Goal: Check status: Check status

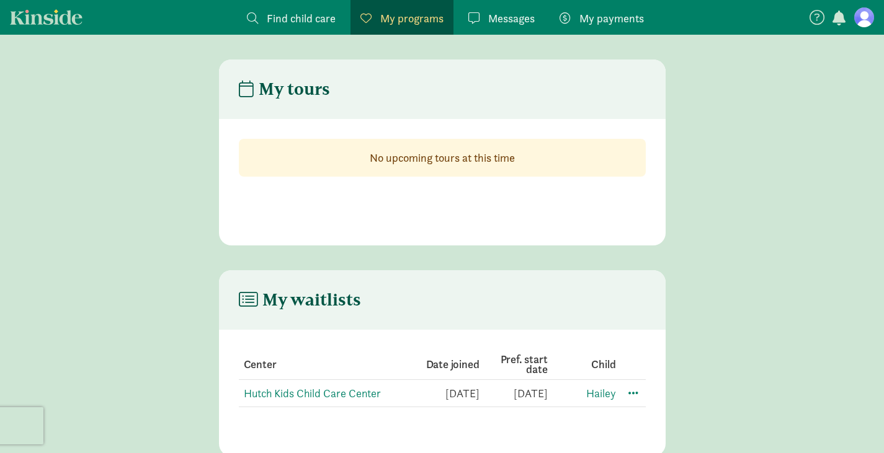
scroll to position [25, 0]
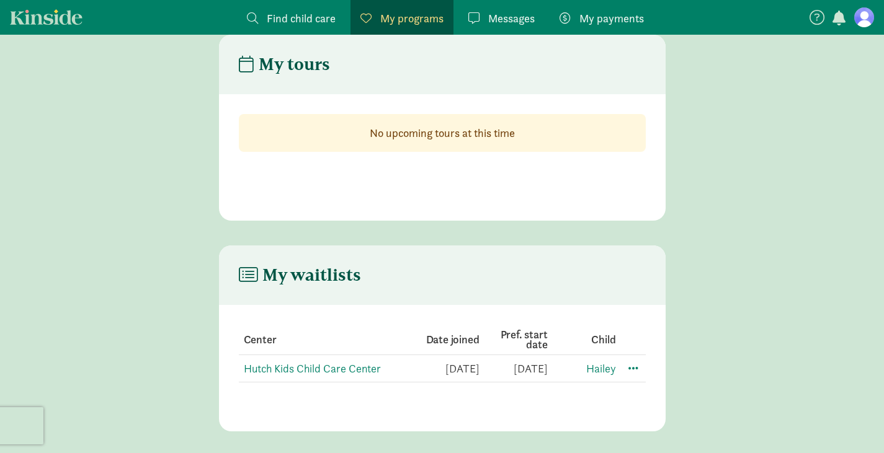
click at [315, 381] on td "Hutch Kids Child Care Center" at bounding box center [325, 368] width 172 height 27
click at [319, 368] on link "Hutch Kids Child Care Center" at bounding box center [312, 369] width 137 height 14
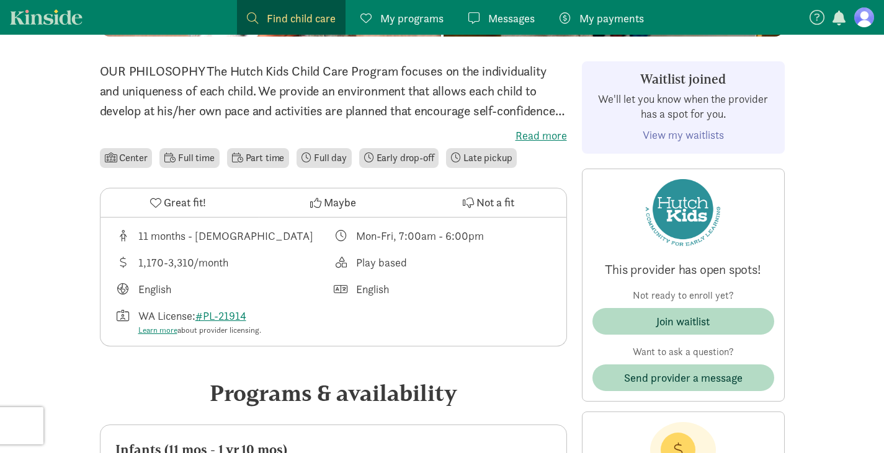
scroll to position [292, 0]
drag, startPoint x: 136, startPoint y: 232, endPoint x: 254, endPoint y: 234, distance: 117.8
click at [254, 234] on div "11 months - [DEMOGRAPHIC_DATA]" at bounding box center [224, 235] width 218 height 17
click at [283, 258] on div "1,170-3,310/month" at bounding box center [224, 262] width 218 height 17
drag, startPoint x: 148, startPoint y: 287, endPoint x: 187, endPoint y: 285, distance: 39.1
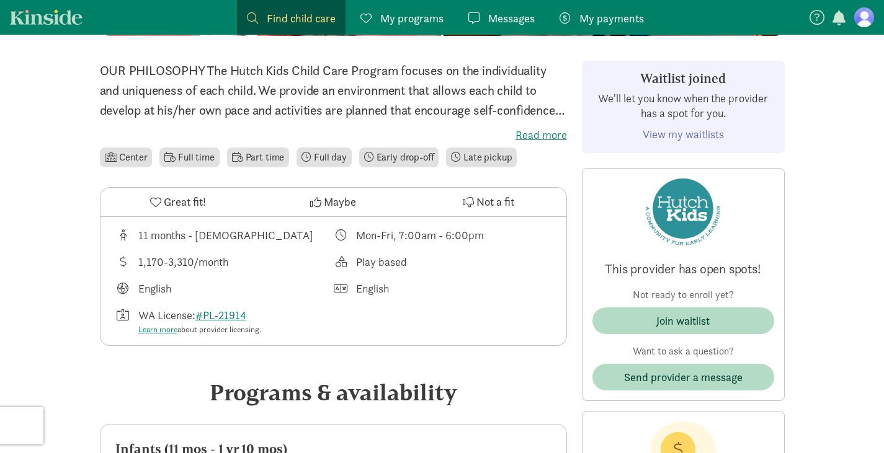
click at [187, 285] on div "English" at bounding box center [224, 288] width 218 height 17
click at [316, 267] on div "1,170-3,310/month" at bounding box center [224, 262] width 218 height 17
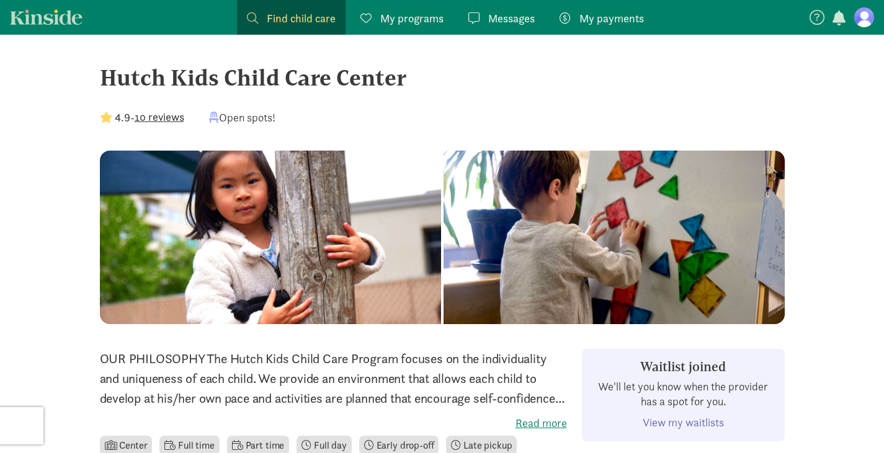
scroll to position [0, 0]
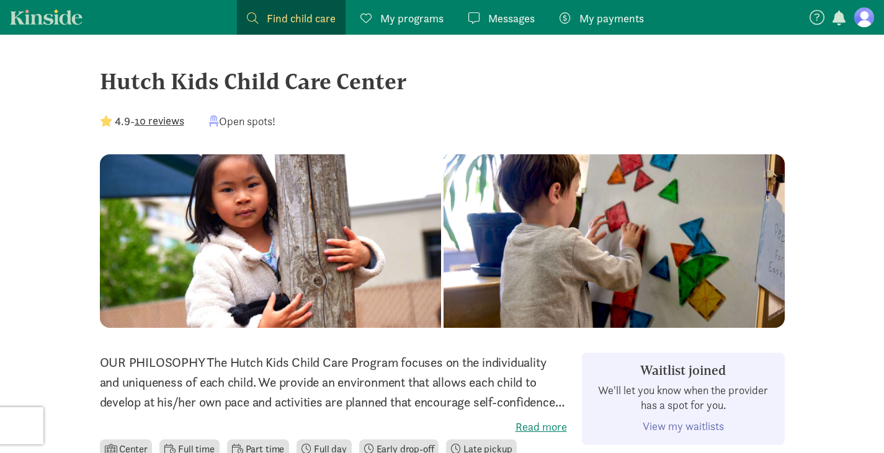
drag, startPoint x: 92, startPoint y: 63, endPoint x: 403, endPoint y: 49, distance: 311.0
click at [491, 83] on div "Hutch Kids Child Care Center" at bounding box center [442, 80] width 685 height 33
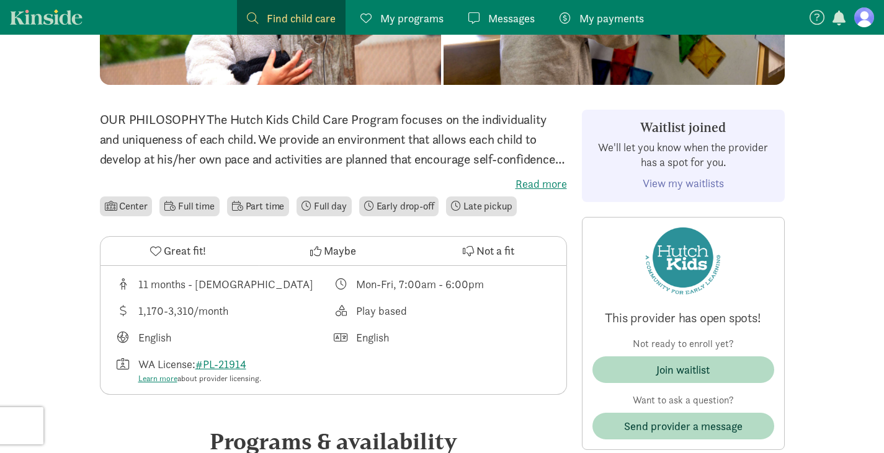
scroll to position [265, 0]
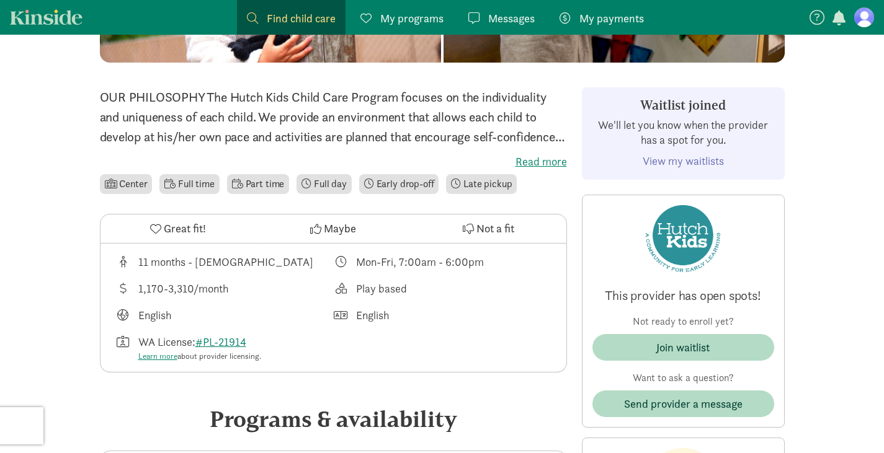
drag, startPoint x: 136, startPoint y: 266, endPoint x: 270, endPoint y: 277, distance: 135.0
click at [270, 277] on div "11 months - [DEMOGRAPHIC_DATA] Mon-Fri, 7:00am - 6:00pm 1,170-3,310/month Play …" at bounding box center [333, 308] width 466 height 129
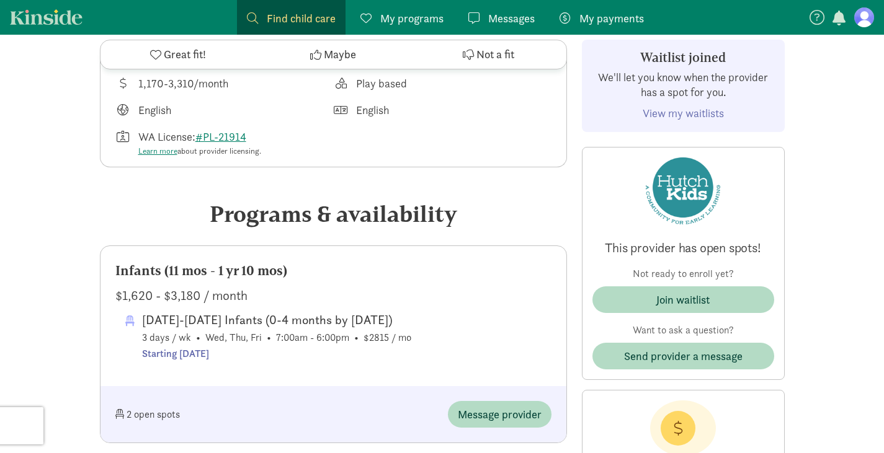
scroll to position [471, 0]
click at [699, 111] on link "View my waitlists" at bounding box center [682, 113] width 81 height 14
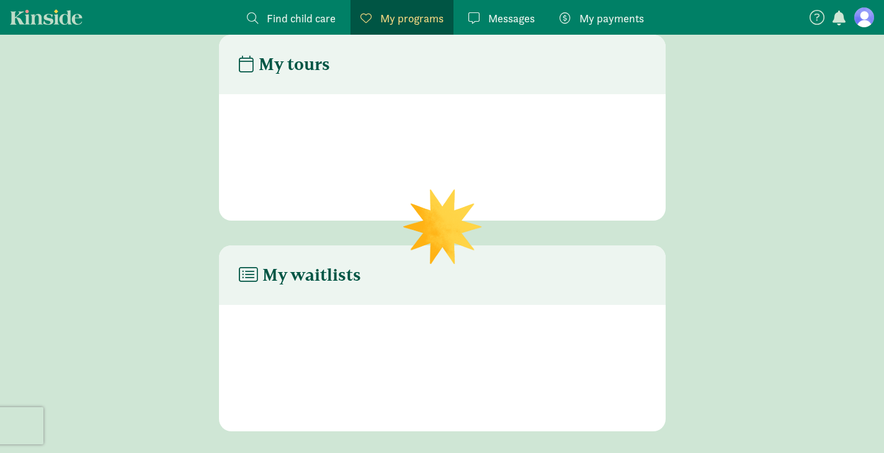
scroll to position [25, 0]
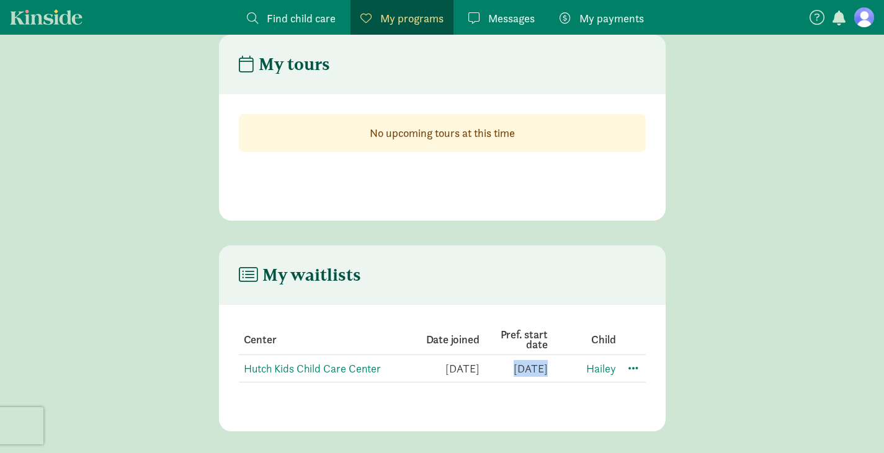
drag, startPoint x: 495, startPoint y: 369, endPoint x: 554, endPoint y: 374, distance: 59.7
click at [554, 374] on tr "Hutch Kids Child Care Center [DATE] [DATE] [GEOGRAPHIC_DATA]" at bounding box center [442, 368] width 407 height 27
click at [631, 370] on span at bounding box center [633, 367] width 15 height 15
click at [497, 19] on span "Messages" at bounding box center [511, 18] width 47 height 17
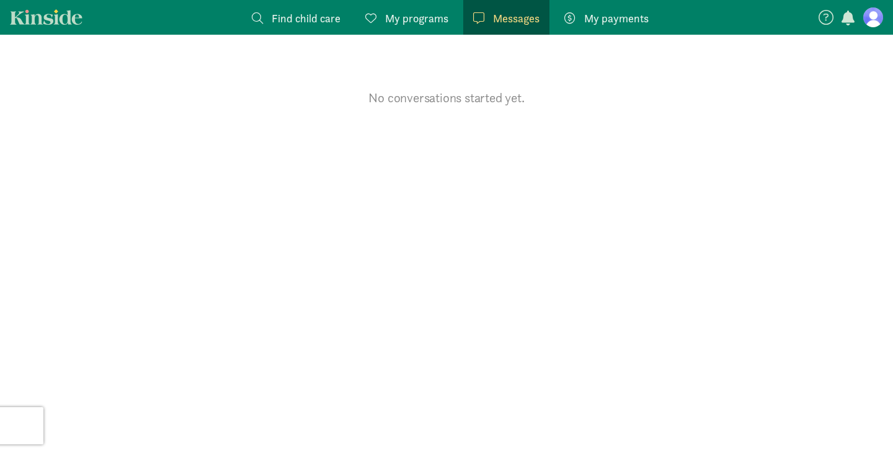
click at [428, 29] on link "My programs Programs" at bounding box center [406, 17] width 103 height 35
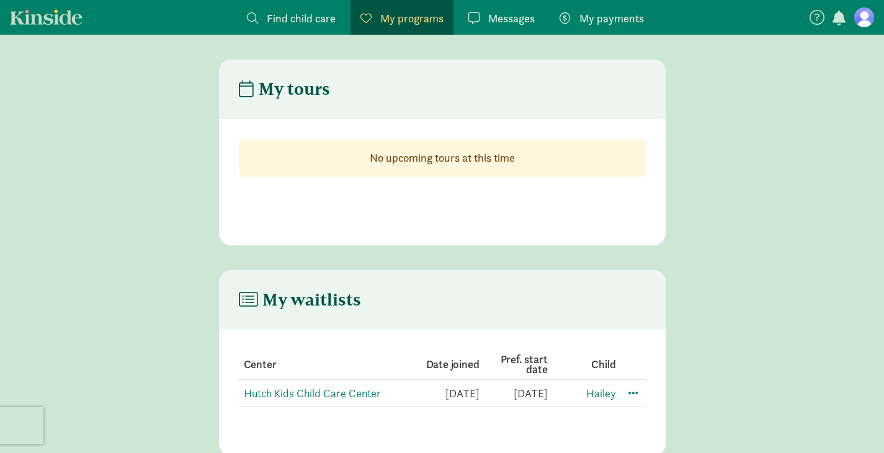
scroll to position [25, 0]
